Goal: Task Accomplishment & Management: Use online tool/utility

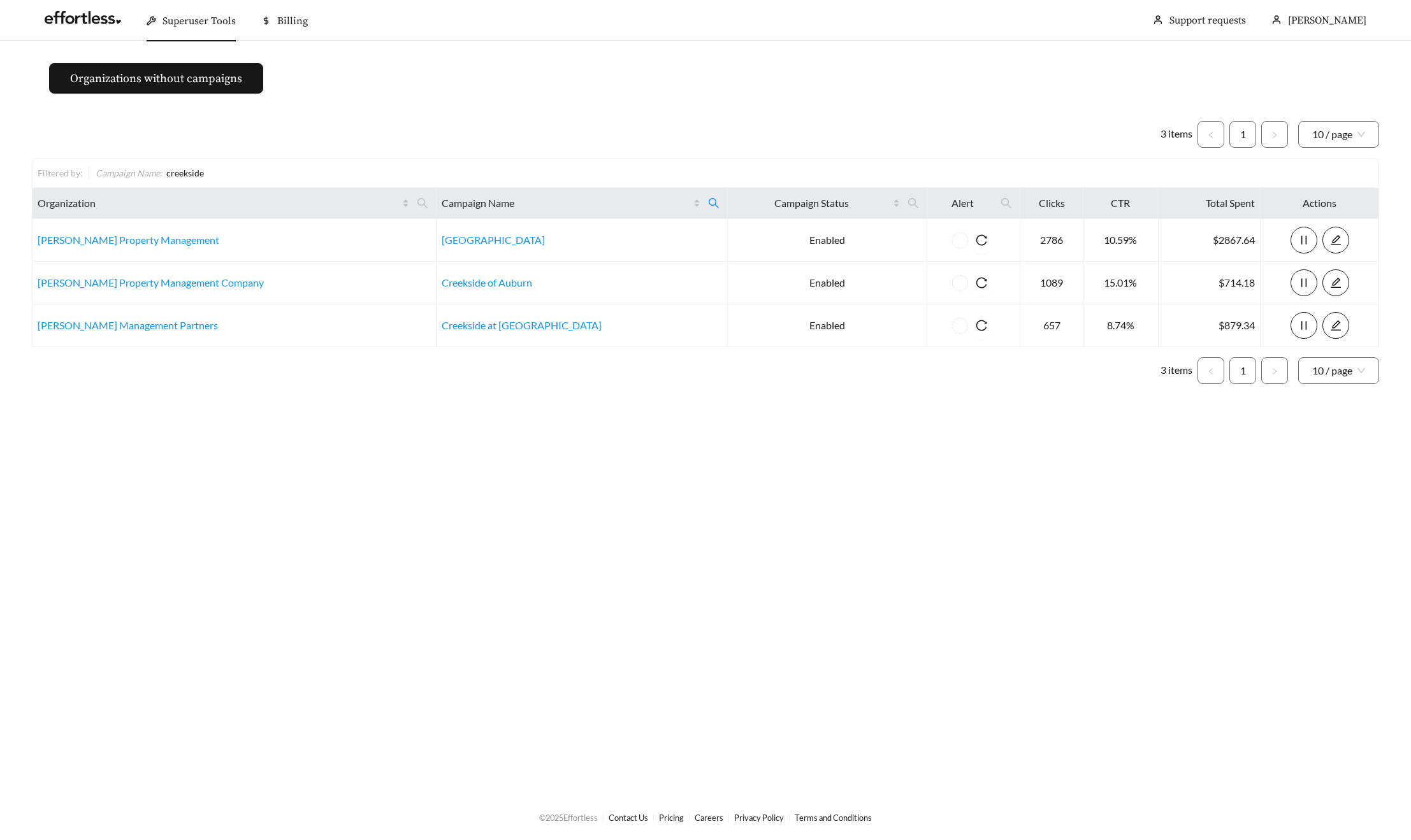
click at [203, 15] on span "Superuser Tools" at bounding box center [199, 21] width 73 height 13
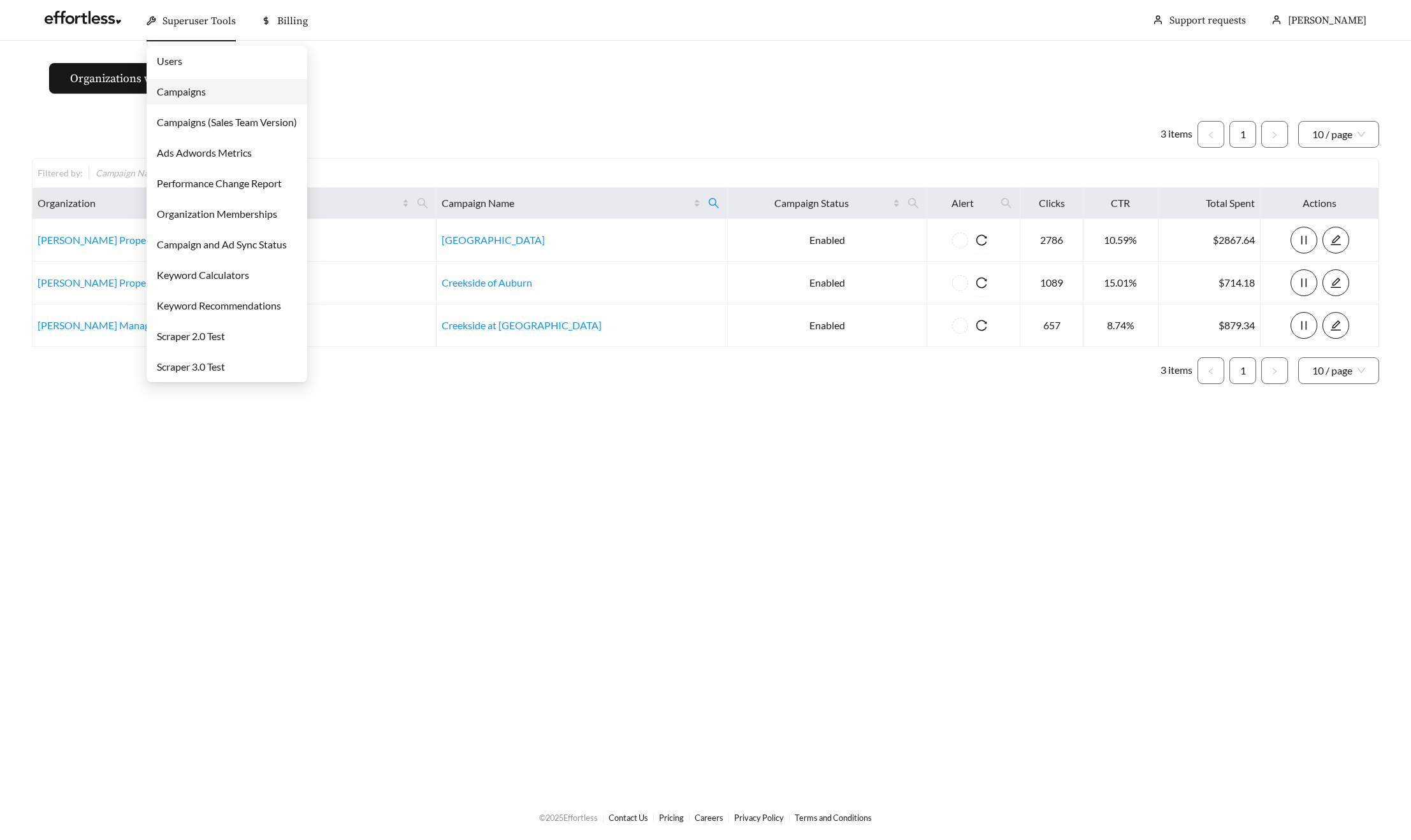
click at [172, 90] on link "Campaigns" at bounding box center [181, 91] width 49 height 12
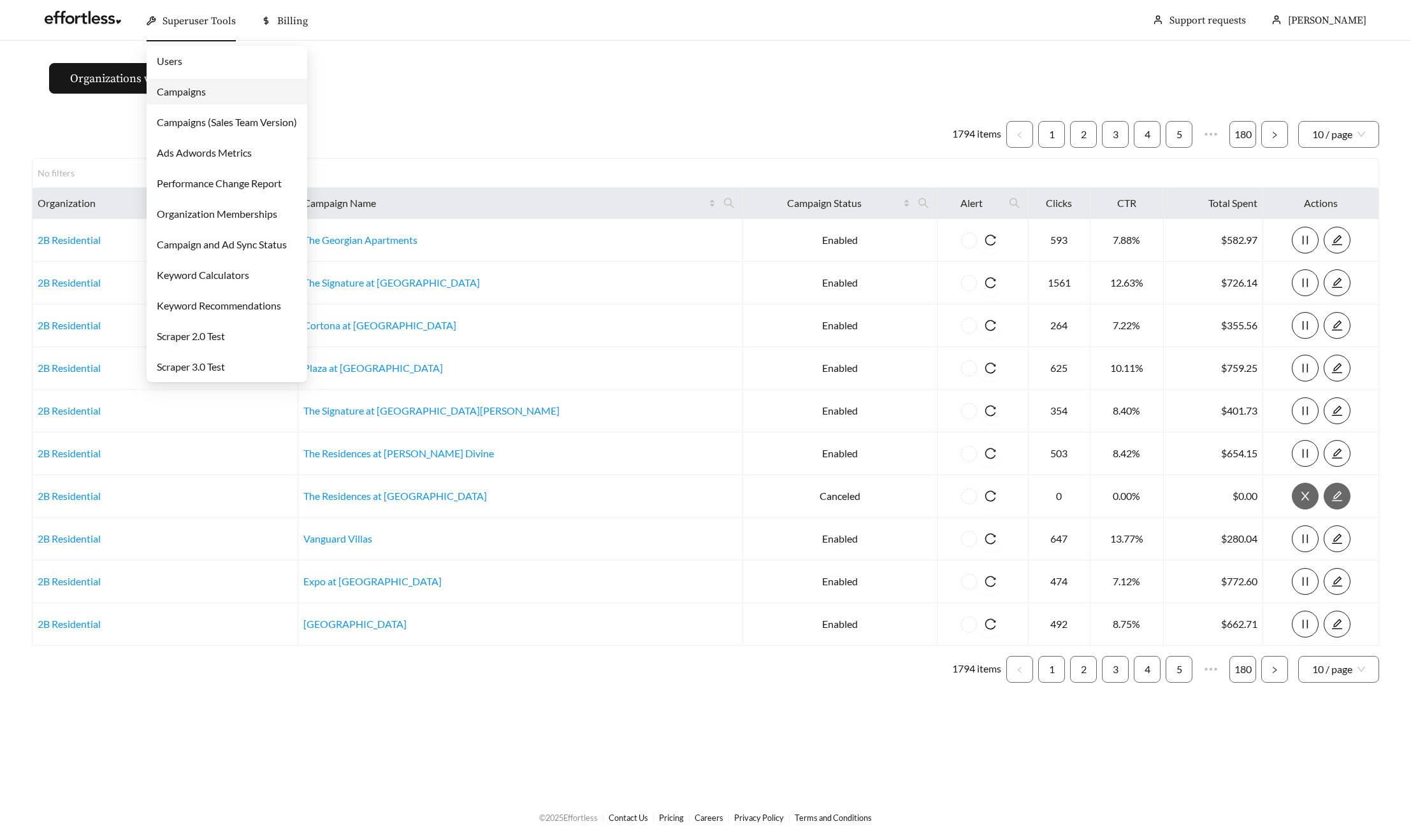
drag, startPoint x: 166, startPoint y: 17, endPoint x: 169, endPoint y: 75, distance: 58.1
click at [166, 17] on span "Superuser Tools" at bounding box center [199, 21] width 73 height 13
click at [175, 98] on link "Campaigns" at bounding box center [181, 91] width 49 height 12
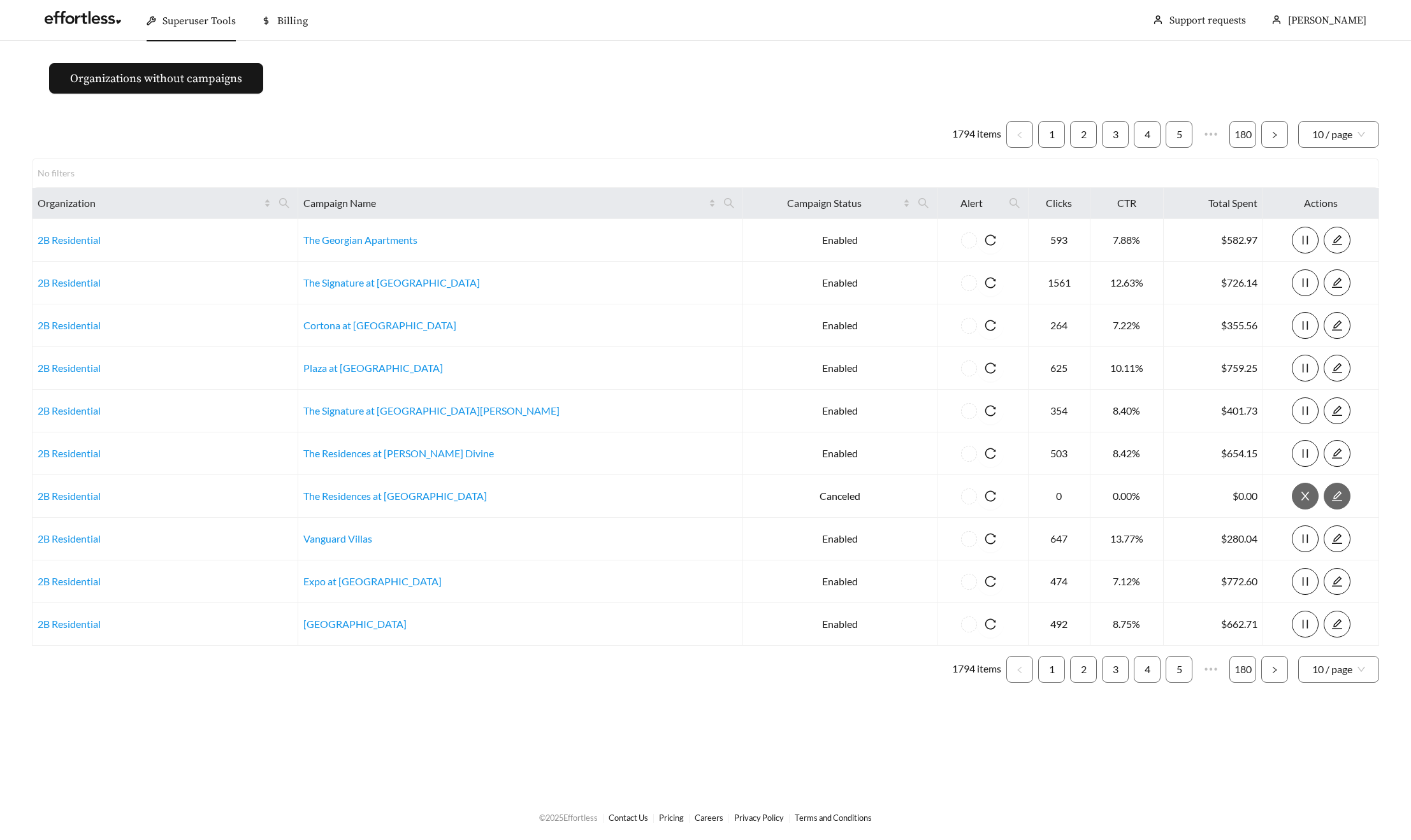
drag, startPoint x: 170, startPoint y: 22, endPoint x: 177, endPoint y: 60, distance: 38.6
click at [169, 24] on span "Superuser Tools" at bounding box center [199, 21] width 73 height 13
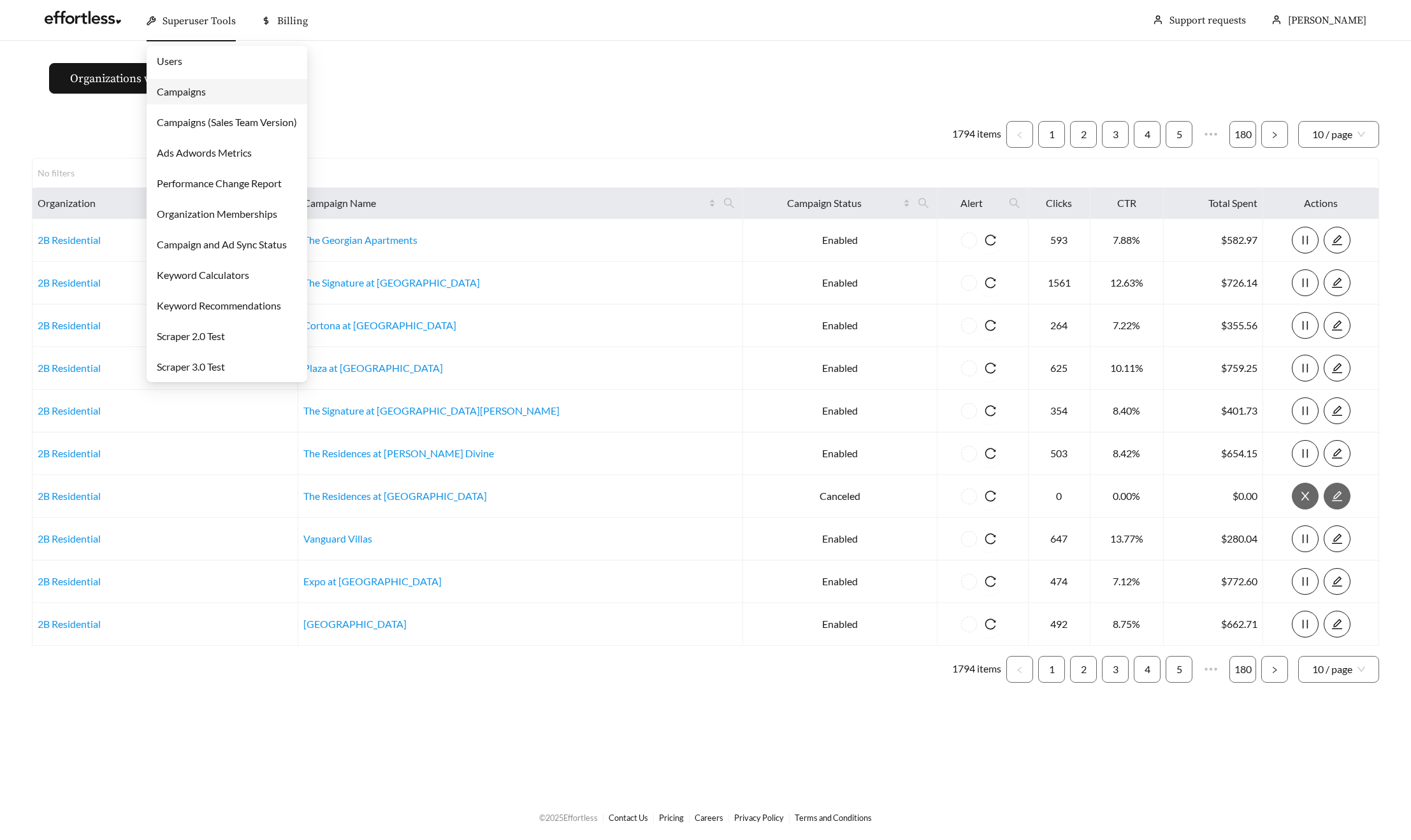
click at [178, 90] on link "Campaigns" at bounding box center [181, 91] width 49 height 12
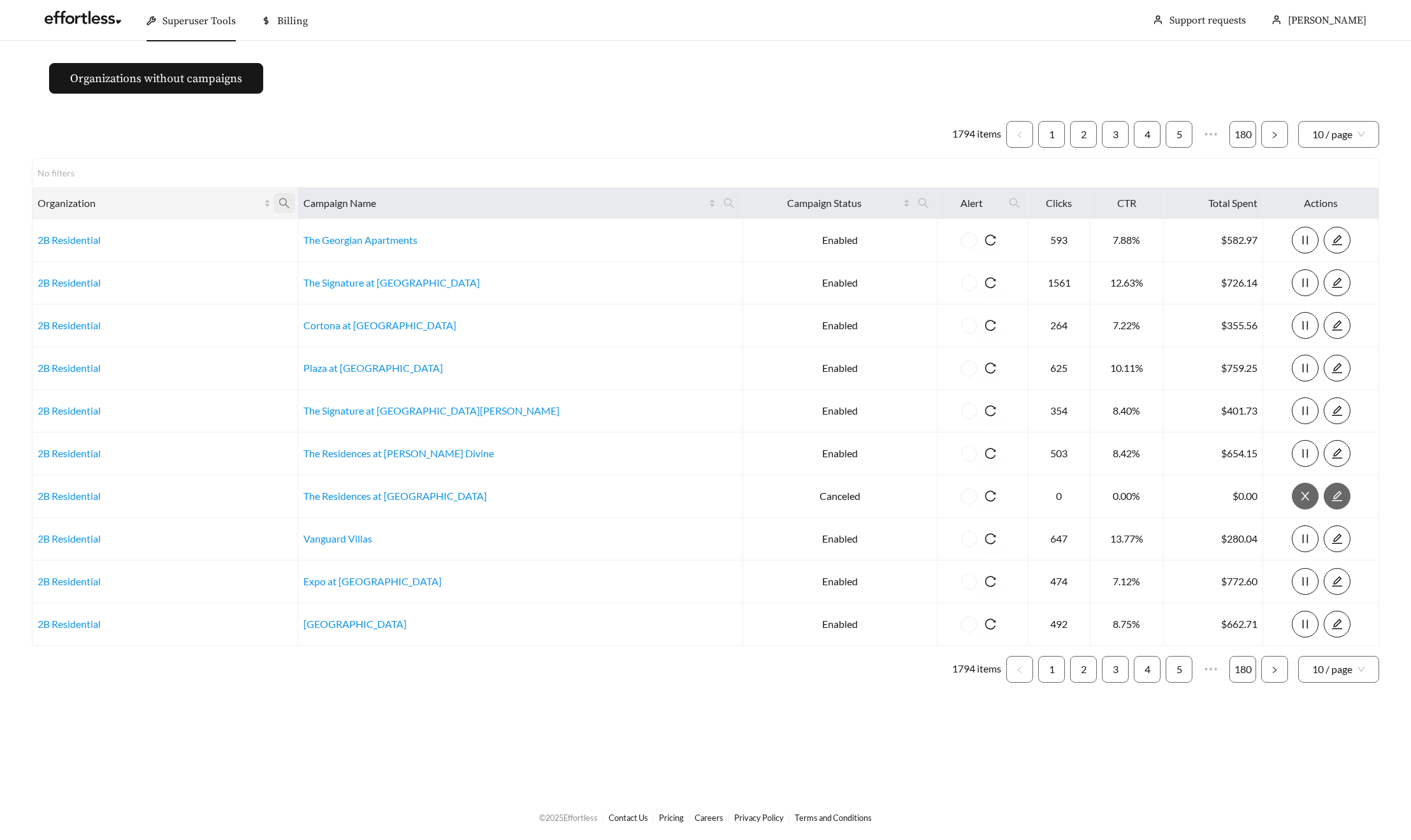
click at [295, 195] on span at bounding box center [284, 203] width 22 height 20
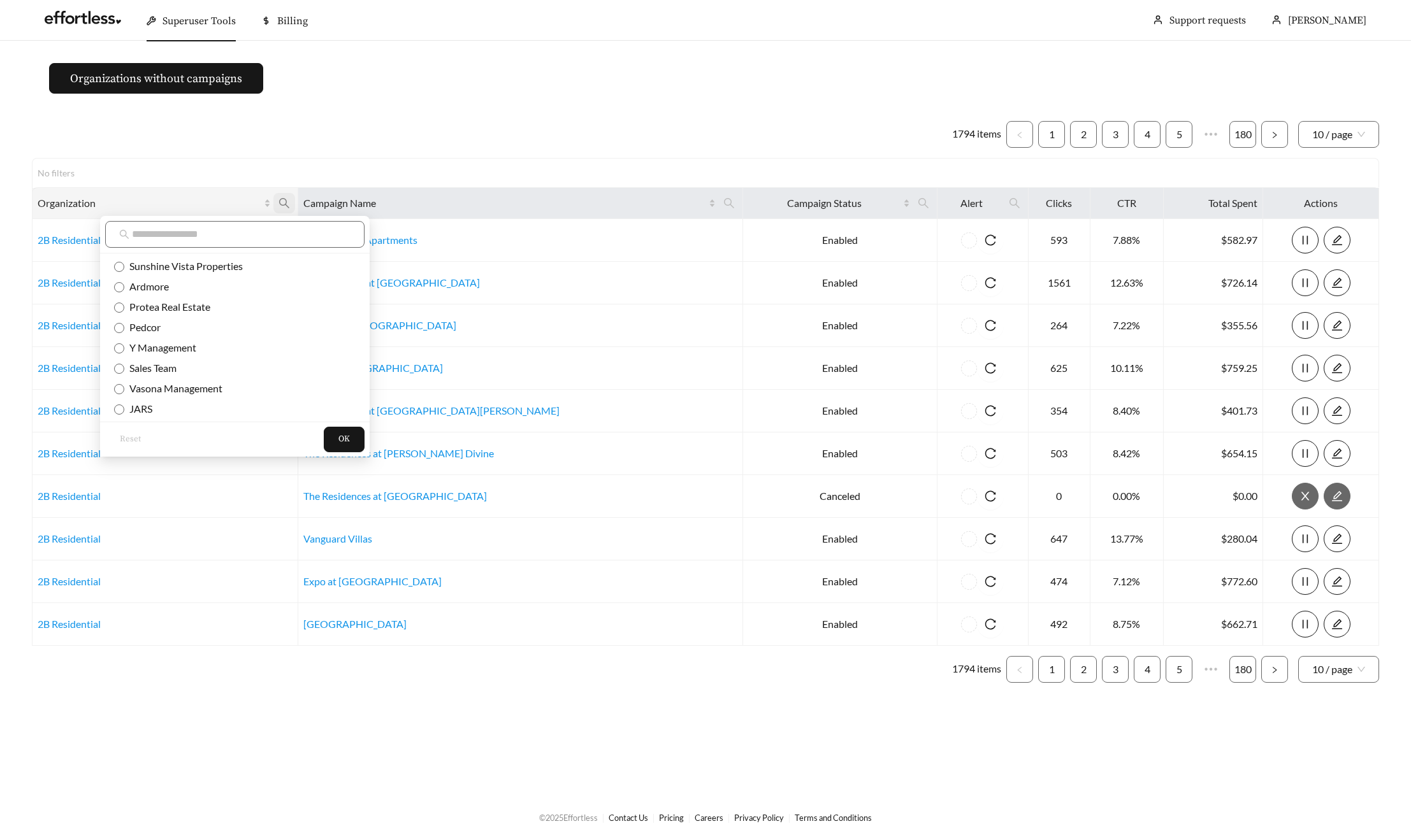
click at [290, 201] on icon "search" at bounding box center [284, 203] width 11 height 11
